Goal: Contribute content: Add original content to the website for others to see

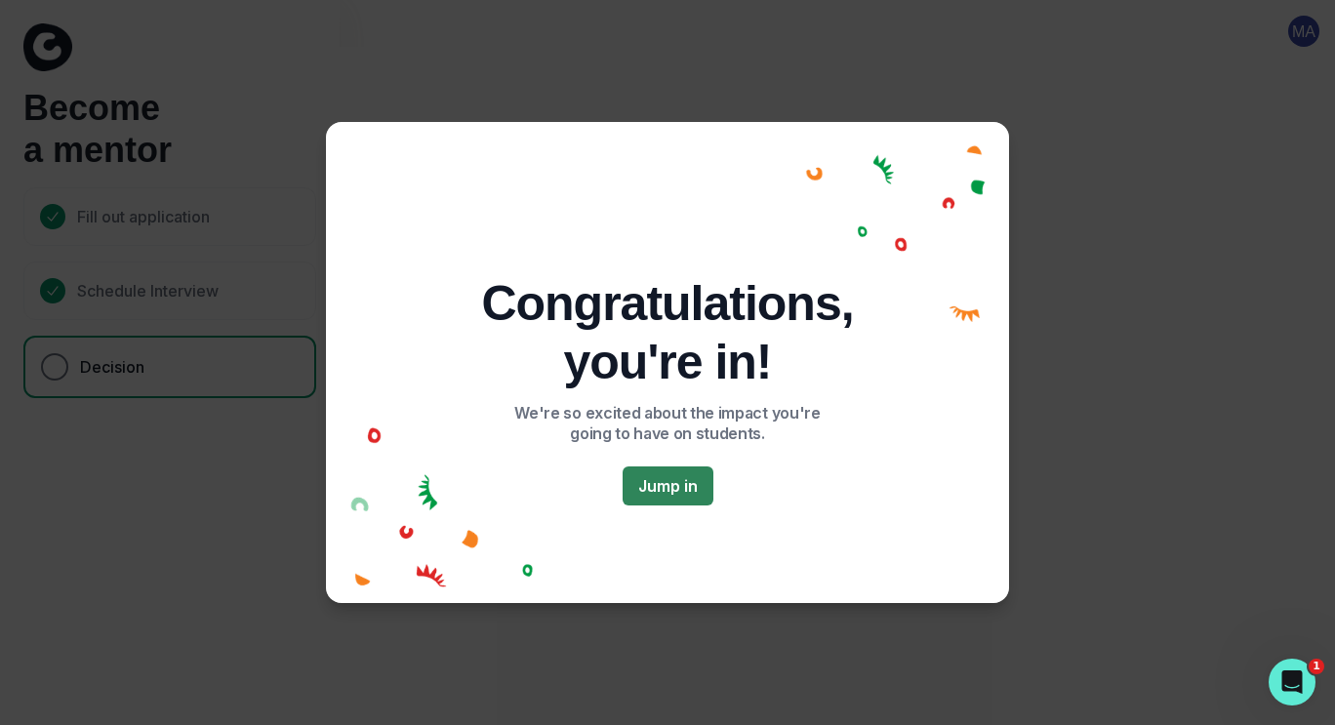
click at [685, 482] on button "Jump in" at bounding box center [667, 485] width 91 height 39
click at [610, 496] on div "Congratulations, you're in! We're so excited about the impact you're going to h…" at bounding box center [667, 390] width 585 height 232
click at [635, 493] on button "Jump in" at bounding box center [667, 485] width 91 height 39
click at [689, 473] on button "Jump in" at bounding box center [667, 485] width 91 height 39
click at [688, 485] on button "Jump in" at bounding box center [667, 485] width 91 height 39
